Goal: Task Accomplishment & Management: Manage account settings

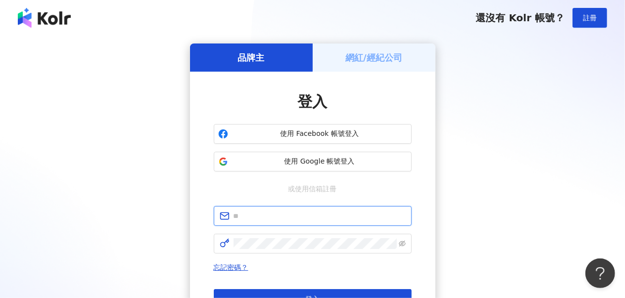
click at [291, 217] on input "text" at bounding box center [320, 216] width 172 height 11
type input "**********"
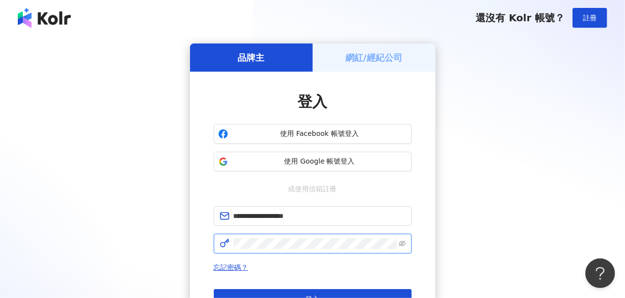
click button "登入" at bounding box center [313, 299] width 198 height 20
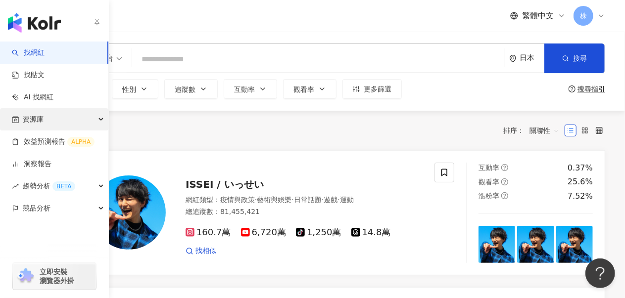
click at [48, 122] on div "資源庫" at bounding box center [54, 119] width 108 height 22
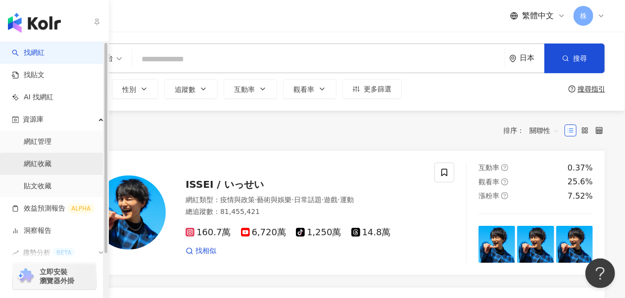
click at [42, 165] on link "網紅收藏" at bounding box center [38, 164] width 28 height 10
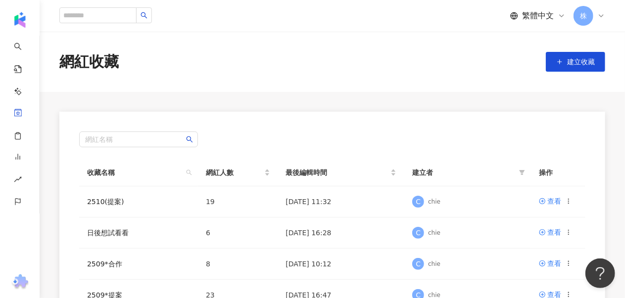
click at [437, 127] on div "網紅名稱 收藏名稱 網紅人數 最後編輯時間 建立者 操作 2510(提案) 19 2025/8/29 11:32 C chie 查看 日後想試看看 6 202…" at bounding box center [332, 284] width 546 height 344
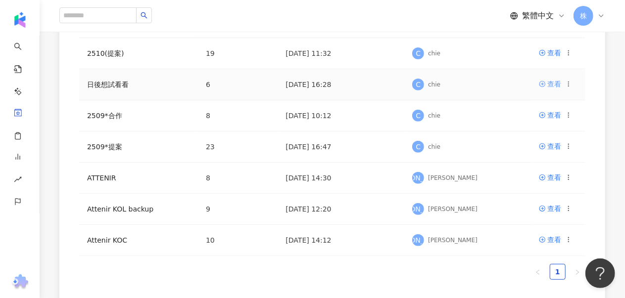
click at [545, 84] on icon at bounding box center [542, 84] width 6 height 6
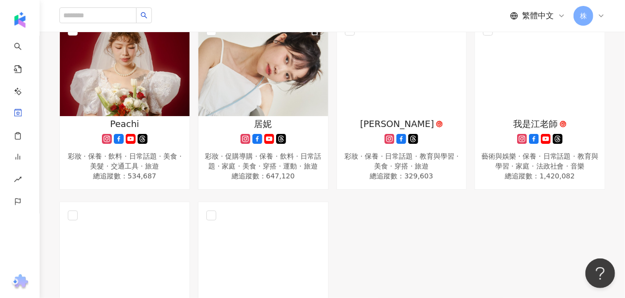
scroll to position [247, 0]
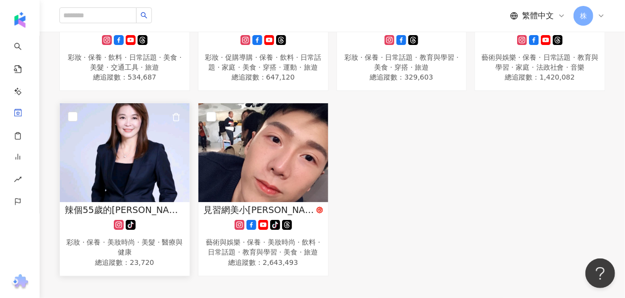
click at [131, 158] on img at bounding box center [125, 152] width 130 height 99
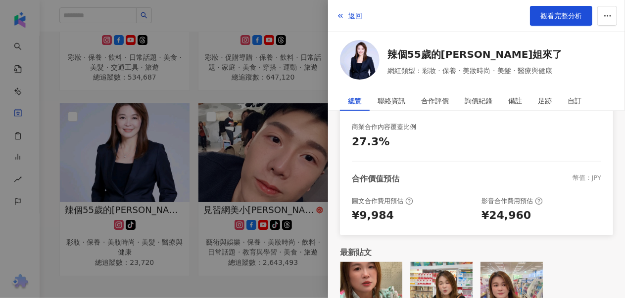
scroll to position [269, 0]
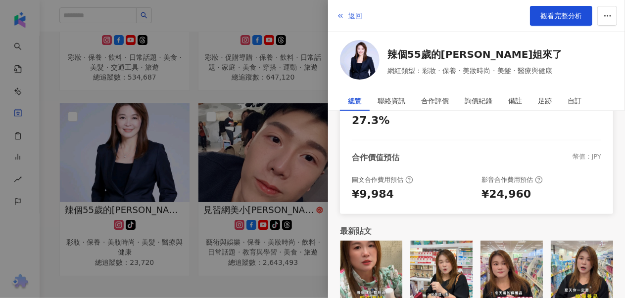
click at [344, 15] on button "返回" at bounding box center [349, 16] width 27 height 20
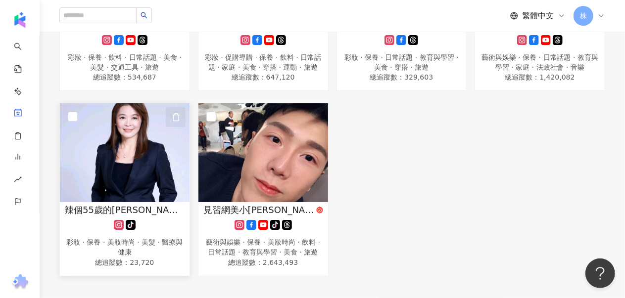
click at [176, 114] on icon "button" at bounding box center [176, 117] width 9 height 9
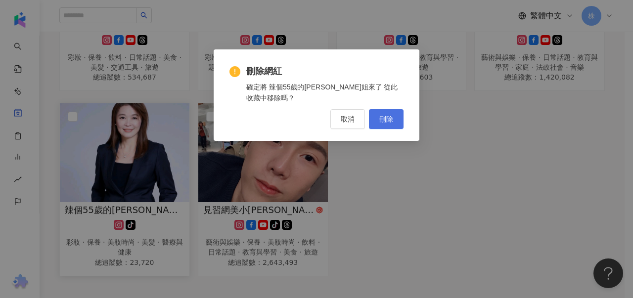
click at [389, 115] on span "刪除" at bounding box center [386, 119] width 14 height 8
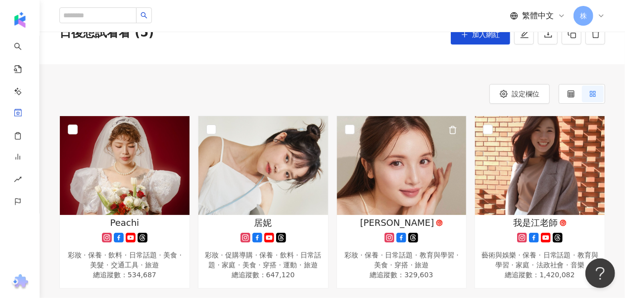
scroll to position [99, 0]
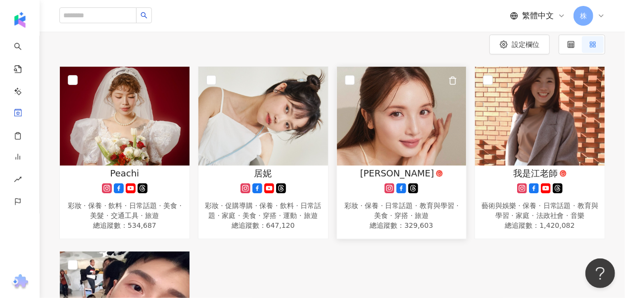
click at [398, 144] on img at bounding box center [402, 116] width 130 height 99
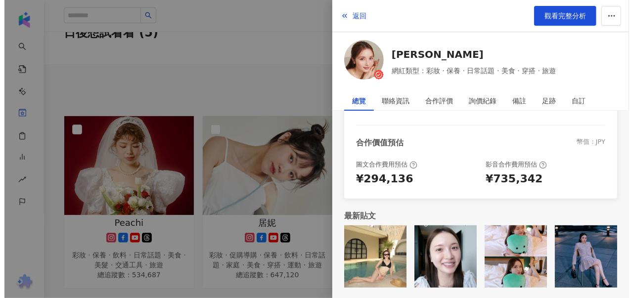
scroll to position [0, 0]
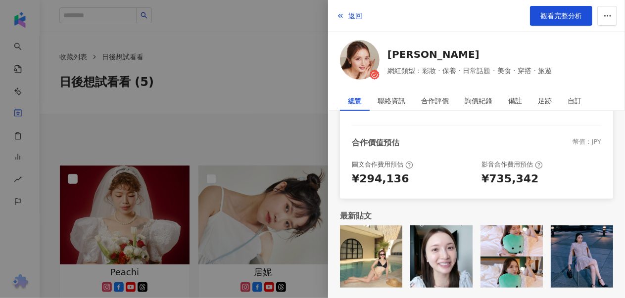
click at [377, 261] on img at bounding box center [371, 257] width 62 height 62
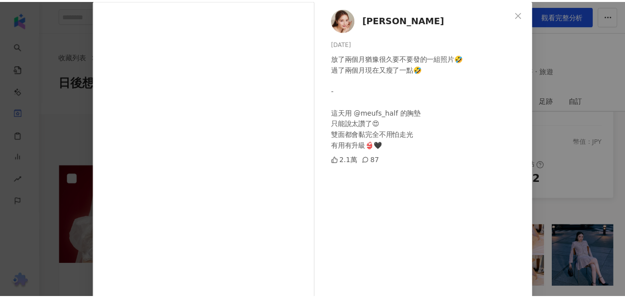
scroll to position [99, 0]
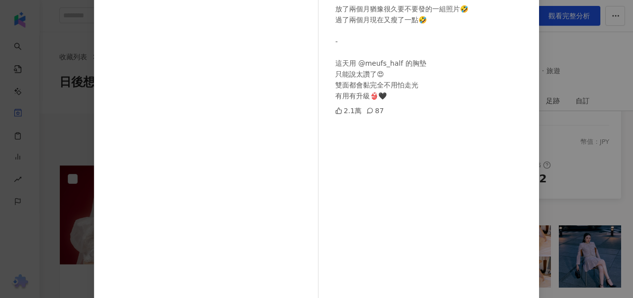
click at [609, 159] on div "佑妮 2025/9/16 放了兩個月猶豫很久要不要發的一組照片🤣 過了兩個月現在又瘦了一點🤣 - 這天用 @meufs_half 的胸墊 只能說太讚了😍 雙面…" at bounding box center [316, 149] width 633 height 298
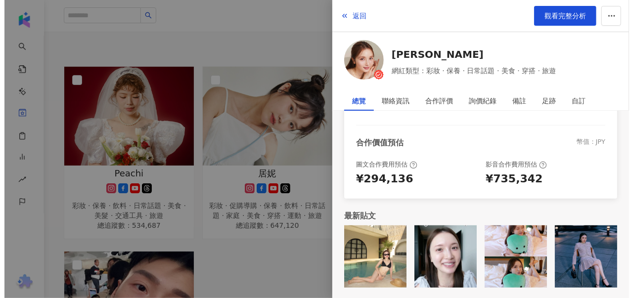
scroll to position [247, 0]
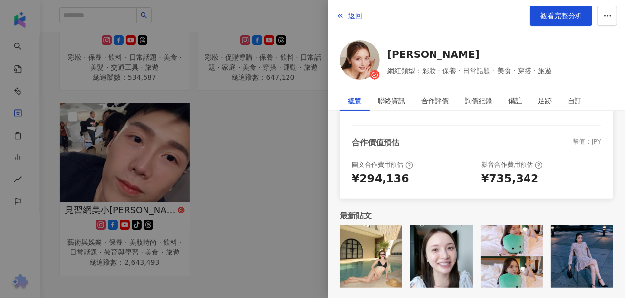
click at [436, 251] on img at bounding box center [441, 257] width 62 height 62
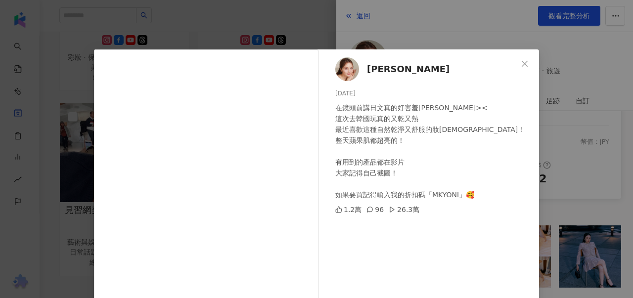
scroll to position [99, 0]
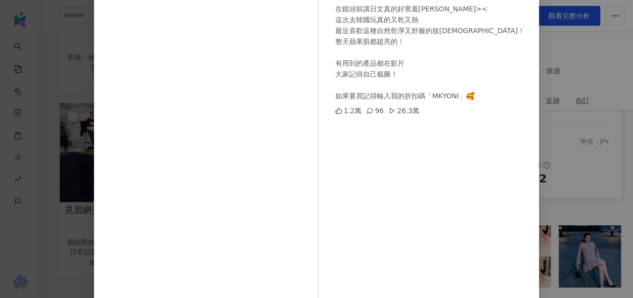
click at [579, 150] on div "佑妮 2025/9/15 在鏡頭前講日文真的好害羞哈哈哈哈哈>< 這次去韓國玩真的又乾又熱 最近喜歡這種自然乾淨又舒服的妝耶！ 整天蘋果肌都超亮的！ 有用到的…" at bounding box center [316, 149] width 633 height 298
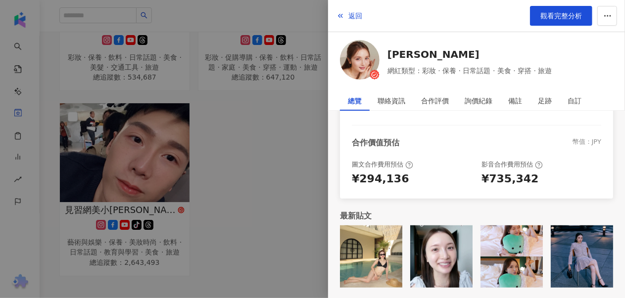
click at [528, 275] on img at bounding box center [511, 257] width 62 height 62
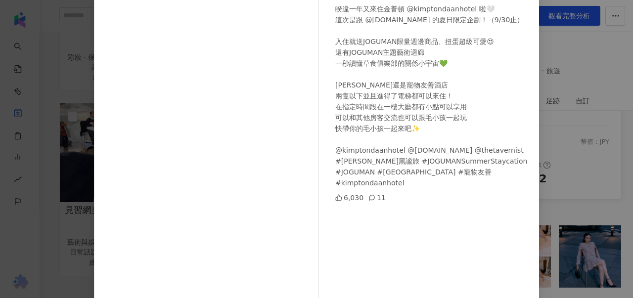
click at [557, 140] on div "佑妮 2025/9/14 睽違一年又來住金普頓 @kimptondaanhotel 啦🤍 這次是跟 @joguman.studio 的夏日限定企劃！（9/30…" at bounding box center [316, 149] width 633 height 298
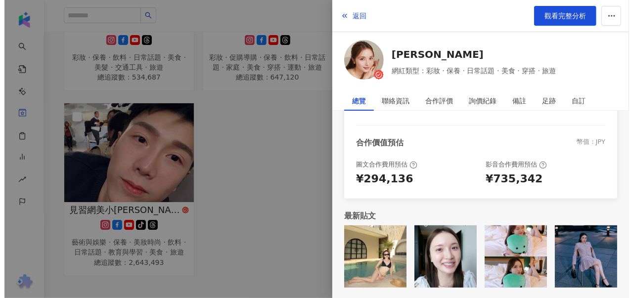
scroll to position [297, 0]
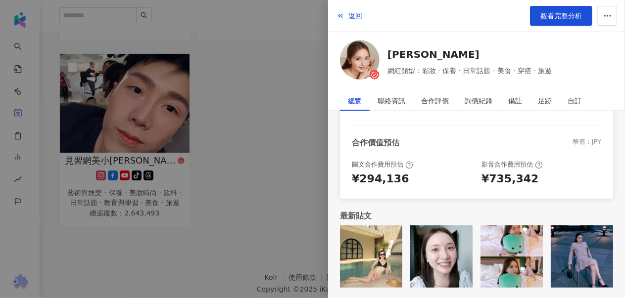
click at [582, 254] on img at bounding box center [582, 257] width 62 height 62
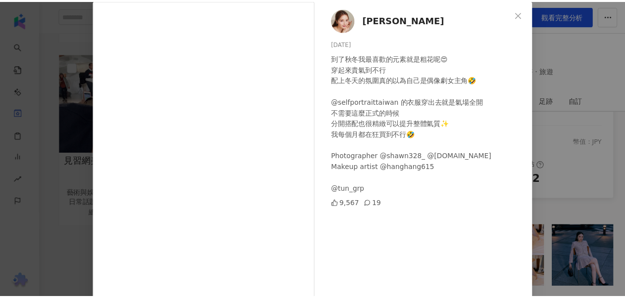
scroll to position [145, 0]
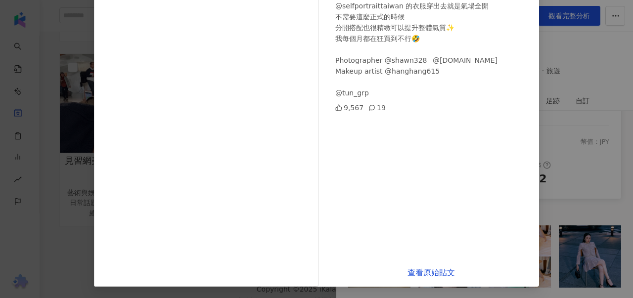
click at [543, 180] on div "佑妮 2025/9/13 到了秋冬我最喜歡的元素就是粗花呢😍 穿起來貴氣到不行 配上冬天的氛圍真的以為自己是偶像劇女主角🤣 @selfportraittaiw…" at bounding box center [316, 149] width 633 height 298
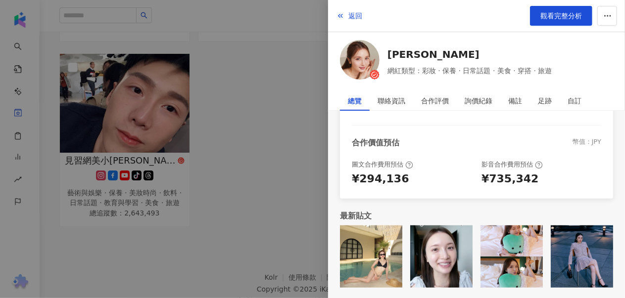
scroll to position [332, 0]
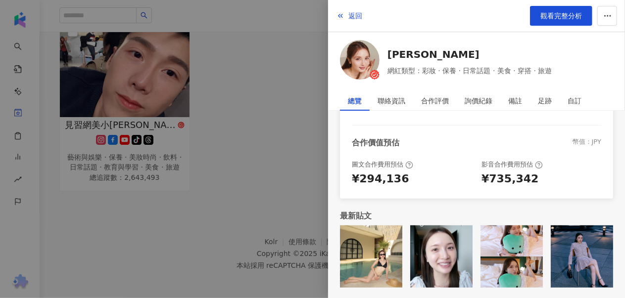
drag, startPoint x: 299, startPoint y: 201, endPoint x: 330, endPoint y: 199, distance: 31.2
click at [298, 201] on div at bounding box center [312, 149] width 625 height 298
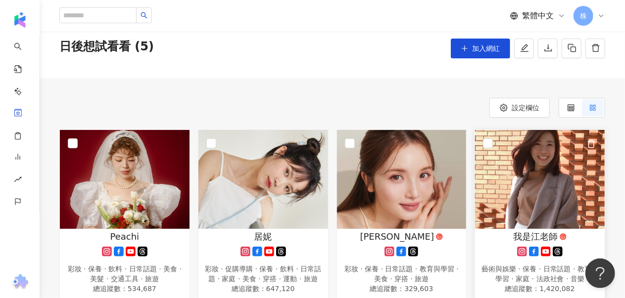
scroll to position [0, 0]
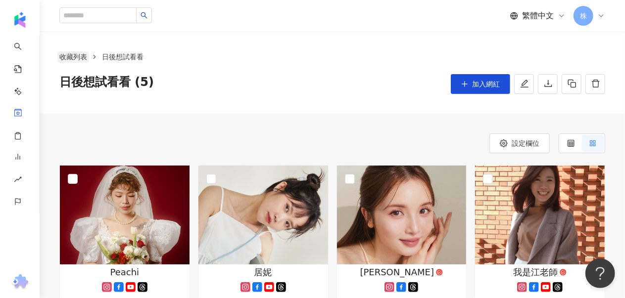
click at [74, 58] on link "收藏列表" at bounding box center [73, 56] width 32 height 11
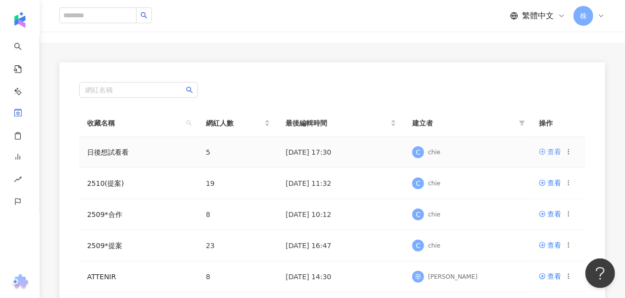
click at [551, 151] on div "查看" at bounding box center [554, 151] width 14 height 11
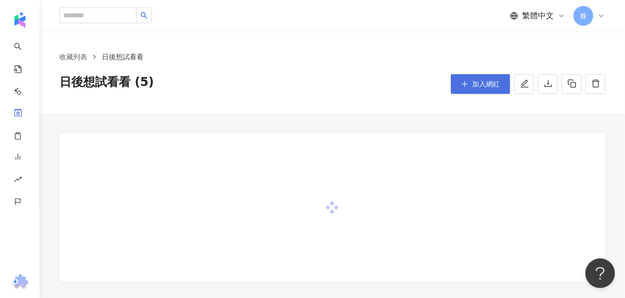
click at [483, 86] on span "加入網紅" at bounding box center [486, 84] width 28 height 8
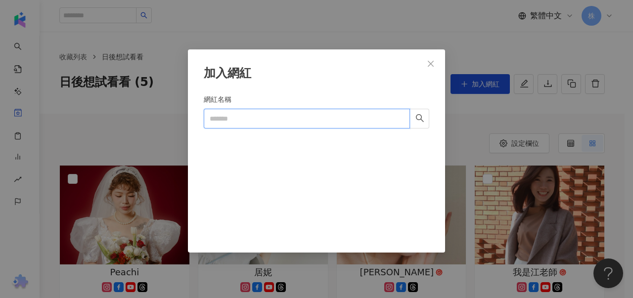
drag, startPoint x: 327, startPoint y: 114, endPoint x: 342, endPoint y: 109, distance: 16.0
click at [328, 114] on input "網紅名稱" at bounding box center [307, 119] width 206 height 20
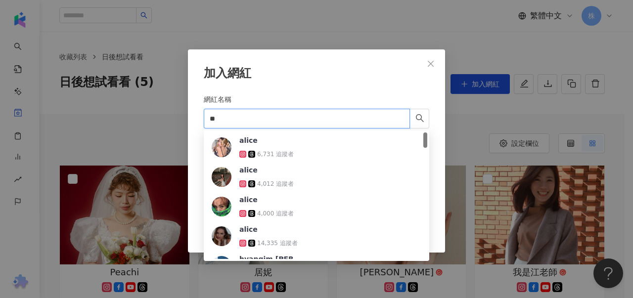
type input "*"
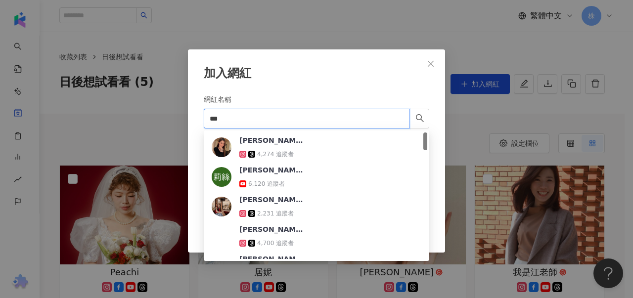
type input "***"
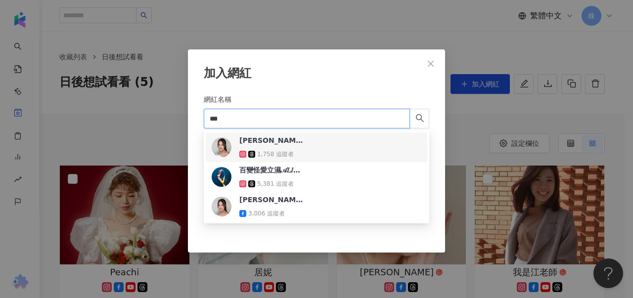
click at [57, 92] on div "加入網紅 網紅名稱 *** Cancel 加入" at bounding box center [316, 149] width 633 height 298
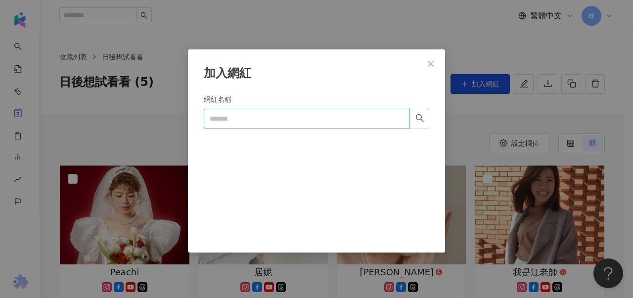
paste input "**********"
type input "**********"
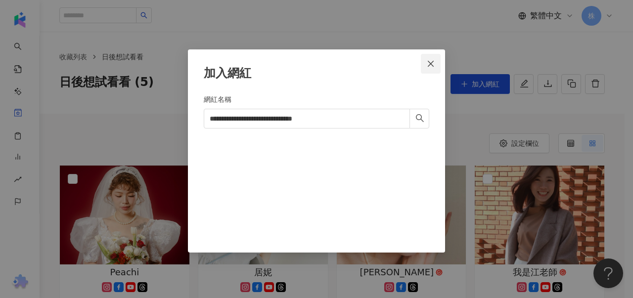
click at [434, 65] on icon "close" at bounding box center [431, 64] width 8 height 8
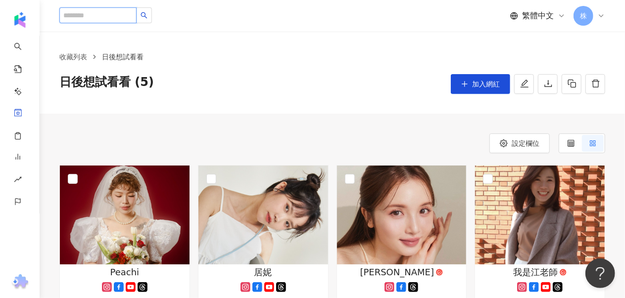
click at [102, 17] on input "search" at bounding box center [97, 15] width 77 height 16
paste input "**********"
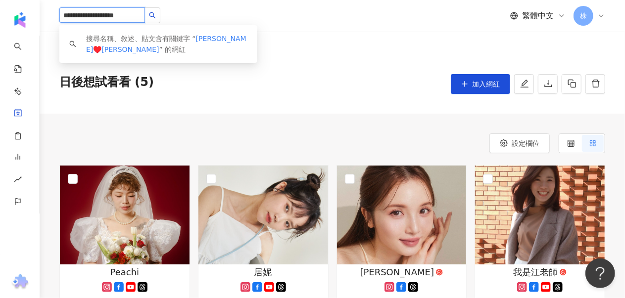
type input "**********"
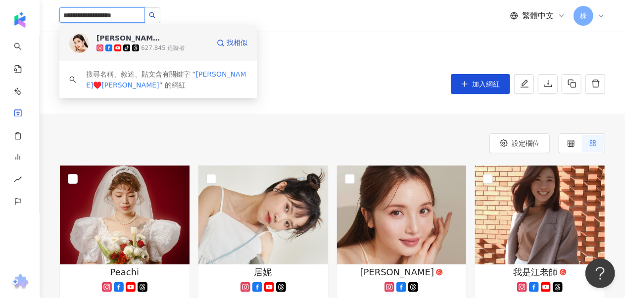
click at [125, 51] on icon at bounding box center [126, 48] width 7 height 7
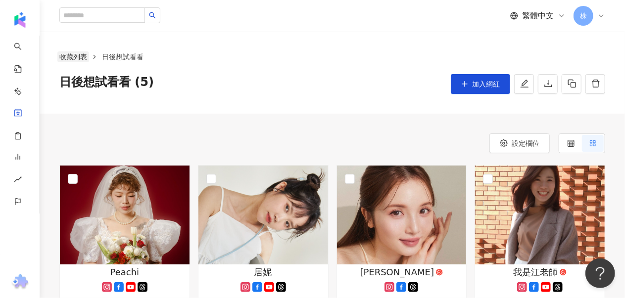
click at [81, 53] on link "收藏列表" at bounding box center [73, 56] width 32 height 11
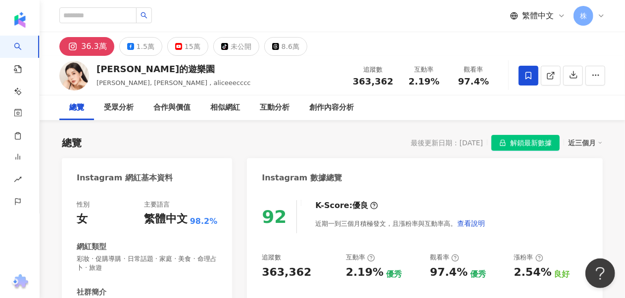
click at [533, 142] on span "解鎖最新數據" at bounding box center [531, 144] width 42 height 16
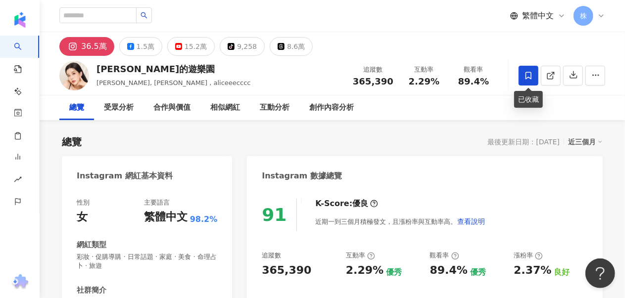
click at [532, 78] on icon at bounding box center [528, 75] width 9 height 9
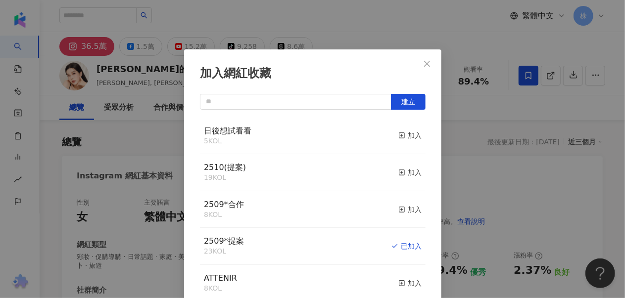
scroll to position [9, 0]
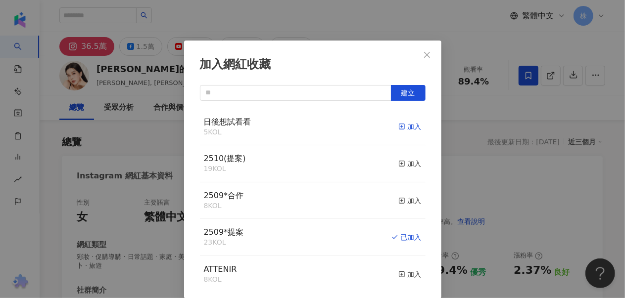
click at [401, 126] on div "加入" at bounding box center [409, 126] width 23 height 11
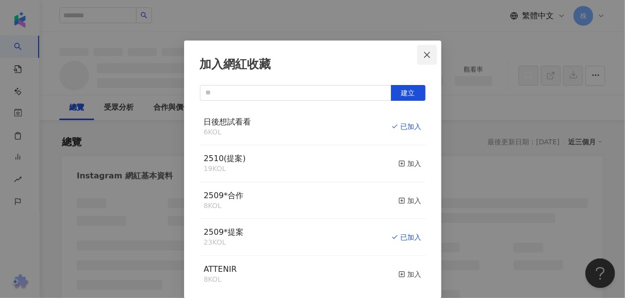
click at [424, 51] on icon "close" at bounding box center [427, 55] width 8 height 8
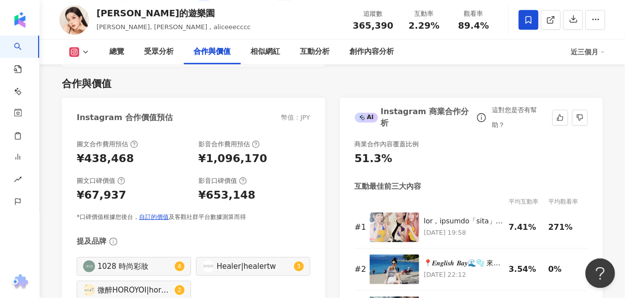
scroll to position [1435, 0]
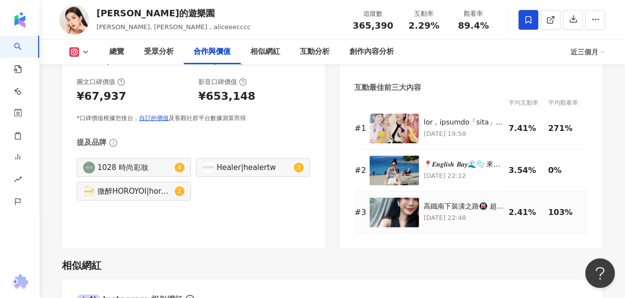
click at [400, 200] on img at bounding box center [394, 213] width 49 height 30
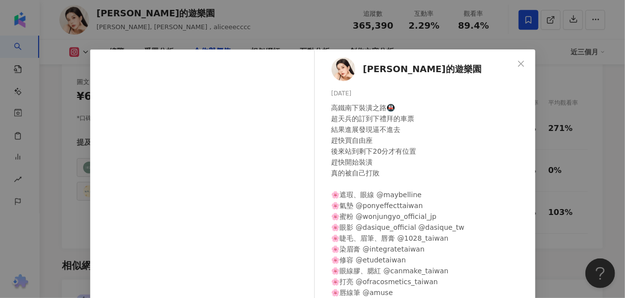
scroll to position [49, 0]
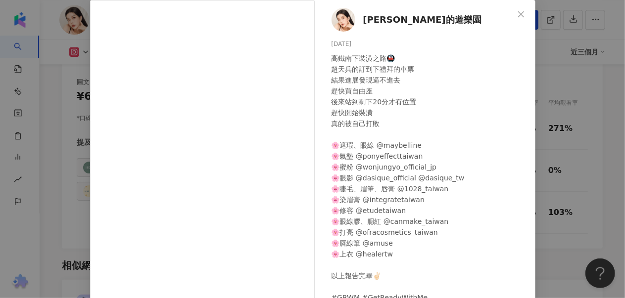
click at [569, 170] on div "[PERSON_NAME]的遊樂園 [DATE] 高鐵南下裝潢之路🚇 超天兵的訂到下禮拜的車票 結果進展發現逼不進去 趕快買自由座 後來站到剩下20分才有位置…" at bounding box center [312, 149] width 625 height 298
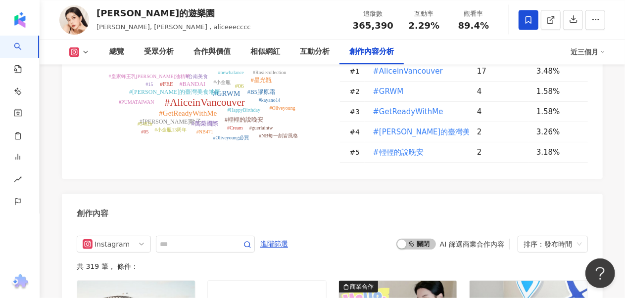
scroll to position [3117, 0]
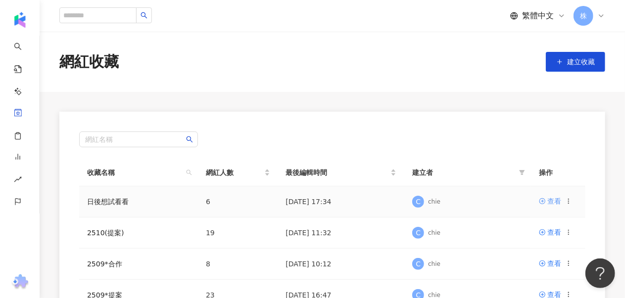
click at [555, 201] on div "查看" at bounding box center [554, 201] width 14 height 11
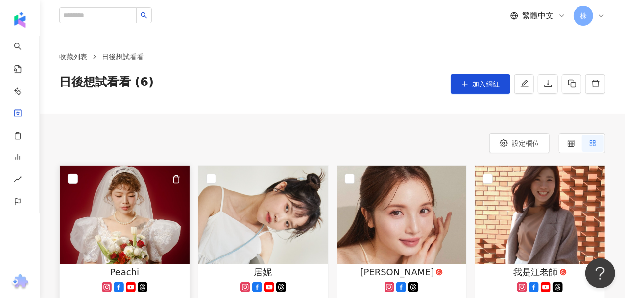
click at [112, 223] on img at bounding box center [125, 215] width 130 height 99
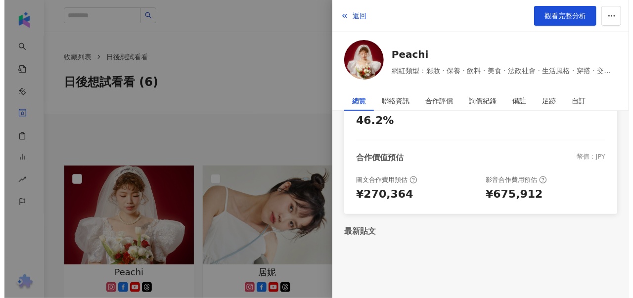
scroll to position [49, 0]
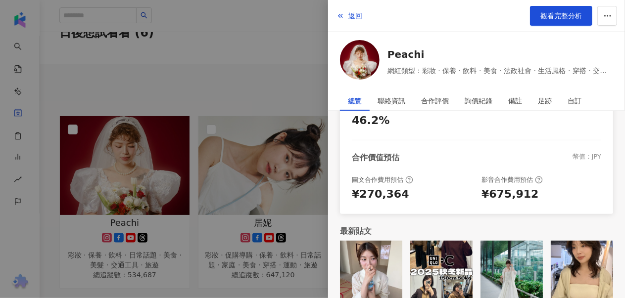
click at [438, 270] on img at bounding box center [441, 272] width 62 height 62
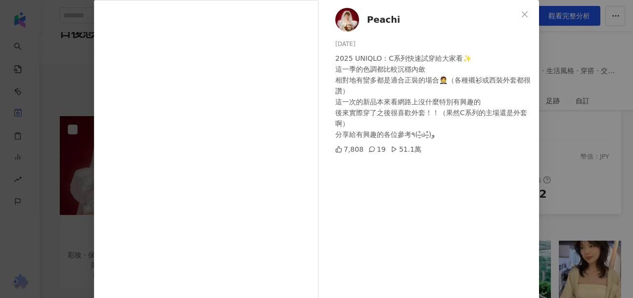
scroll to position [99, 0]
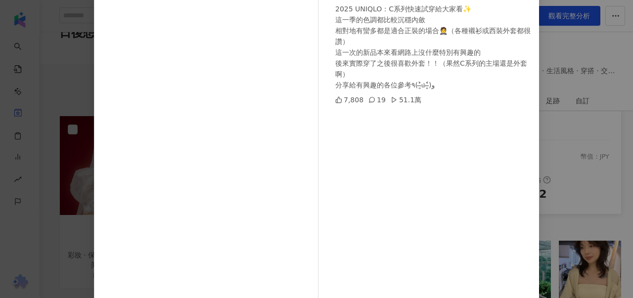
click at [592, 197] on div "Peachi 2025/9/9 2025 UNIQLO：C系列快速試穿給大家看✨ 這一季的色調都比較沉穩內斂 相對地有蠻多都是適合正裝的場合🤵（各種襯衫或西裝…" at bounding box center [316, 149] width 633 height 298
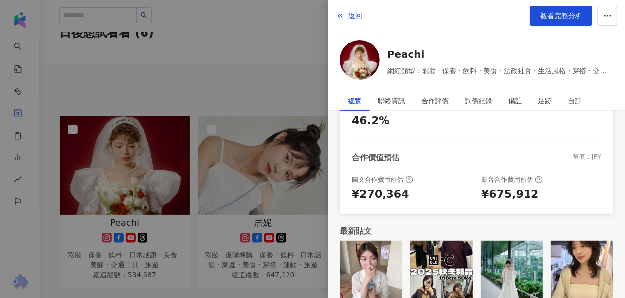
click at [382, 246] on img at bounding box center [371, 272] width 62 height 62
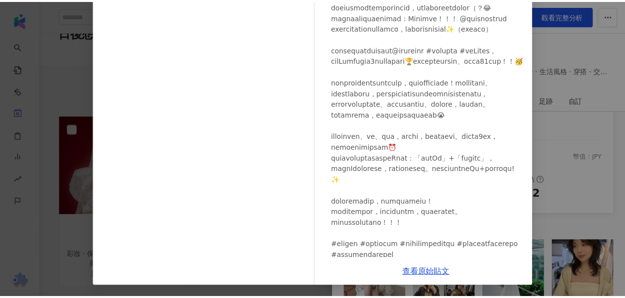
scroll to position [105, 0]
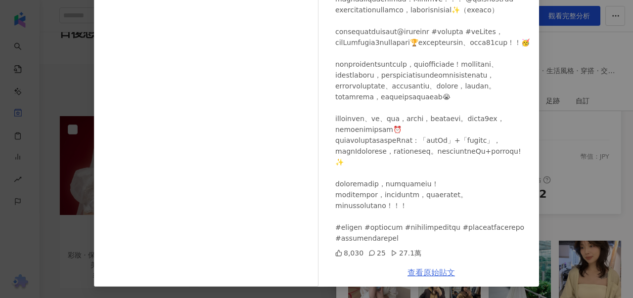
click at [437, 272] on link "查看原始貼文" at bounding box center [431, 272] width 47 height 9
click at [556, 130] on div "Peachi 2025/9/10 8,030 25 27.1萬 查看原始貼文" at bounding box center [316, 149] width 633 height 298
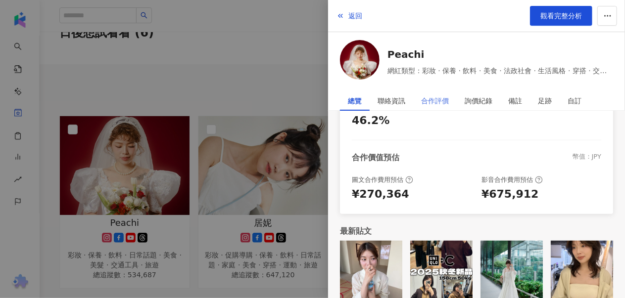
scroll to position [120, 0]
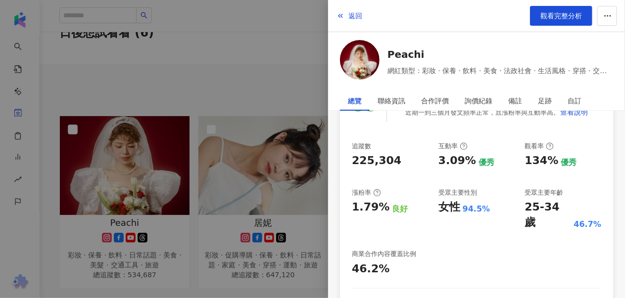
click at [282, 88] on div at bounding box center [312, 149] width 625 height 298
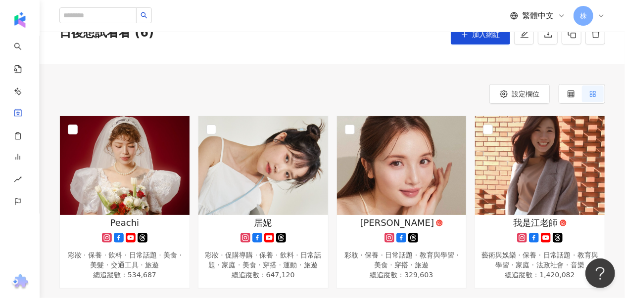
scroll to position [0, 0]
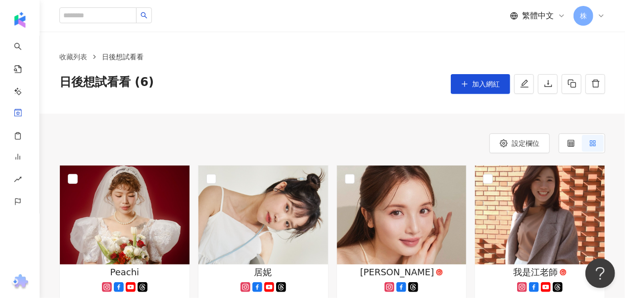
click at [585, 17] on span "株" at bounding box center [583, 15] width 7 height 11
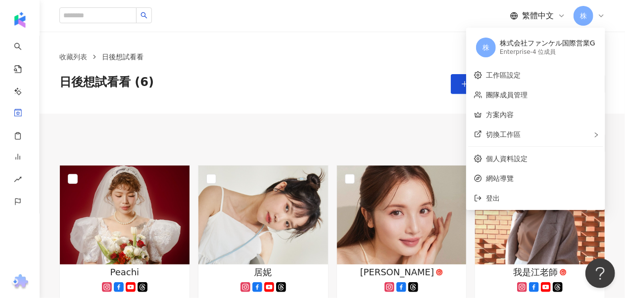
click at [537, 52] on div "Enterprise - 4 位成員" at bounding box center [547, 52] width 95 height 8
click at [518, 95] on link "團隊成員管理" at bounding box center [507, 95] width 42 height 8
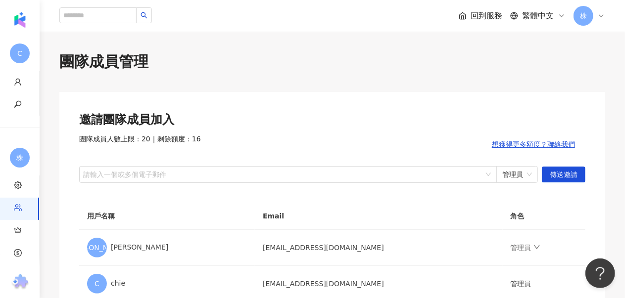
click at [613, 15] on div "回到服務 繁體中文 株" at bounding box center [332, 16] width 585 height 32
